Goal: Transaction & Acquisition: Book appointment/travel/reservation

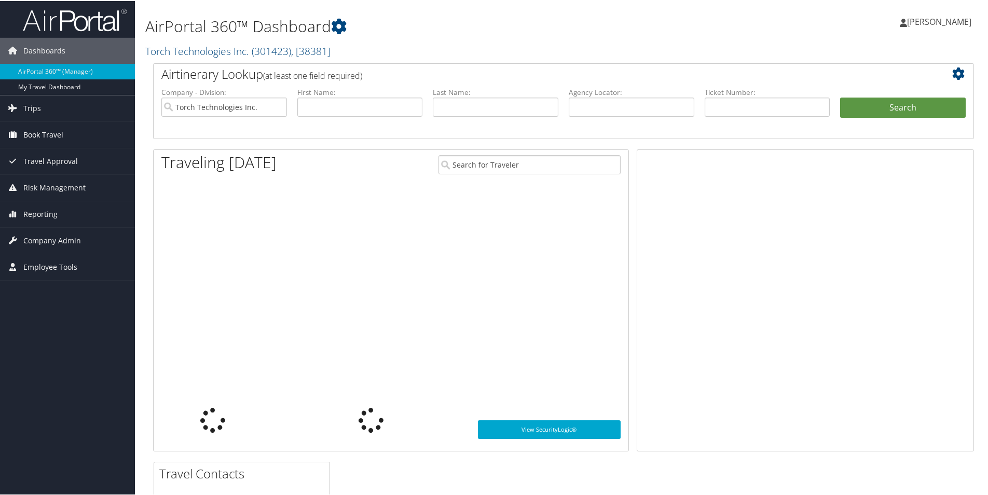
click at [44, 132] on span "Book Travel" at bounding box center [43, 134] width 40 height 26
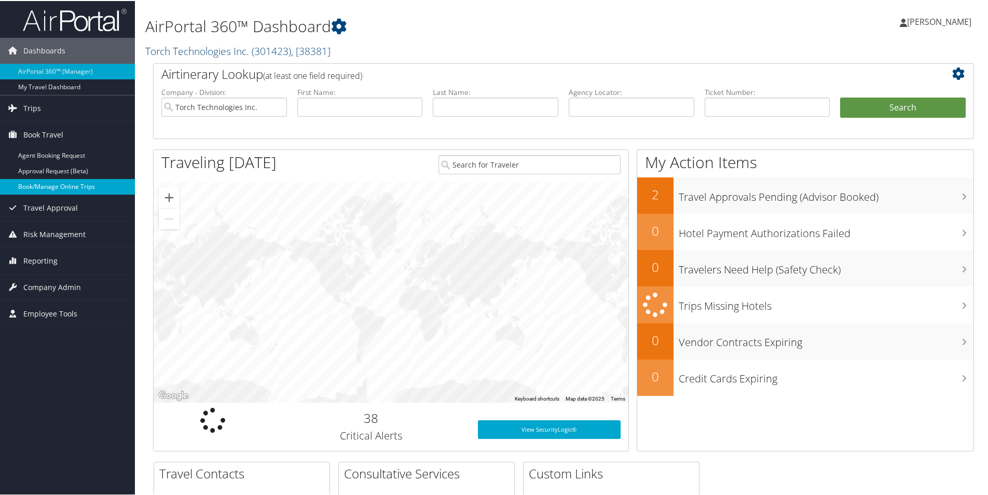
click at [65, 187] on link "Book/Manage Online Trips" at bounding box center [67, 186] width 135 height 16
